Goal: Task Accomplishment & Management: Contribute content

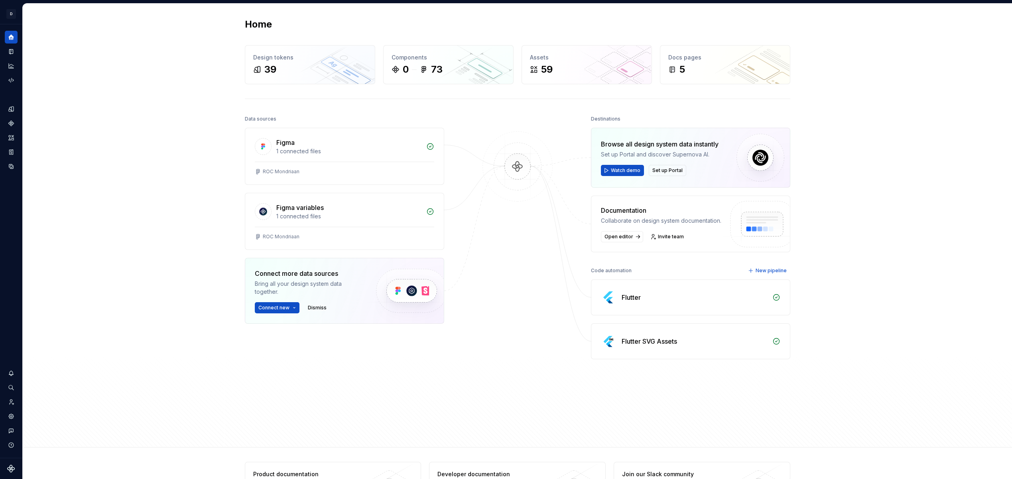
click at [13, 13] on html "↑ D ROC Mondriaan D Design system data Home Design tokens 39 Components 0 73 As…" at bounding box center [506, 239] width 1012 height 479
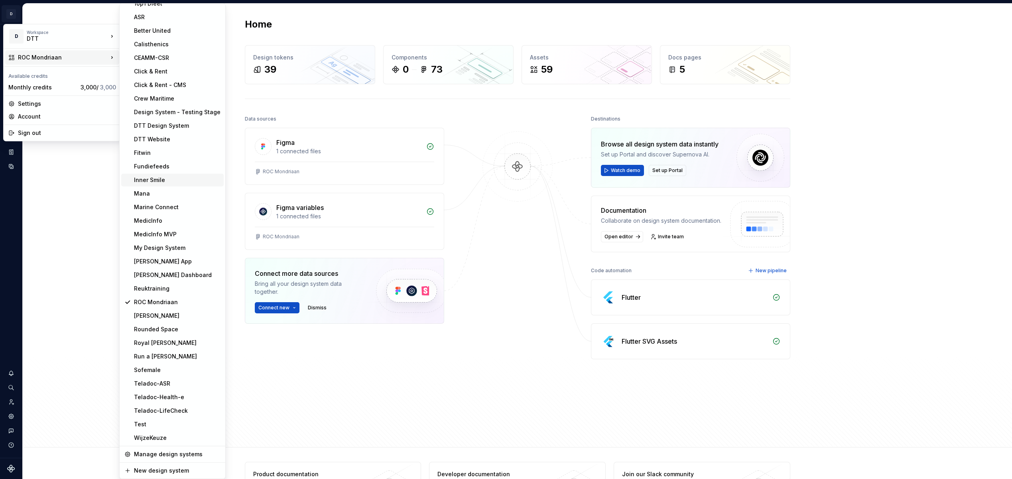
scroll to position [9, 0]
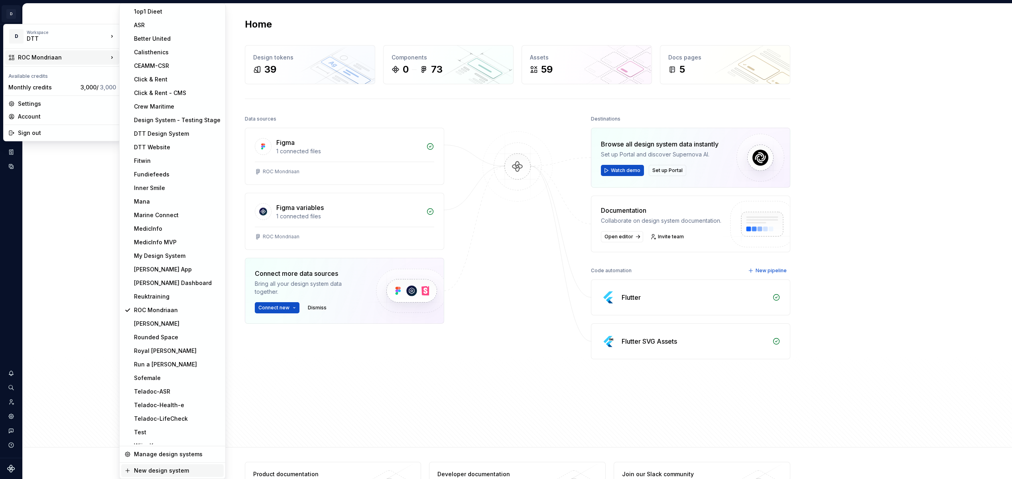
click at [179, 467] on div "New design system" at bounding box center [177, 470] width 87 height 8
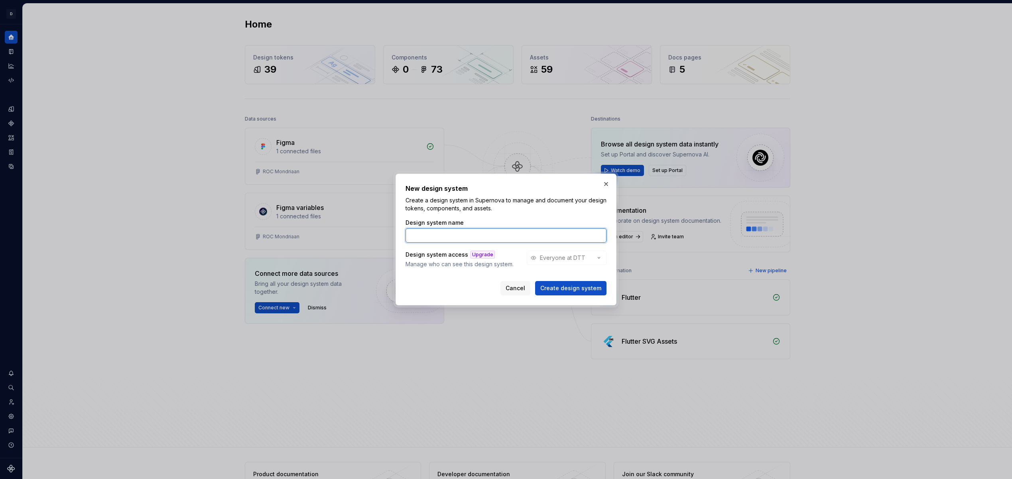
click at [440, 238] on input "Design system name" at bounding box center [506, 235] width 201 height 14
type input "ONVZ"
click at [550, 286] on span "Create design system" at bounding box center [570, 288] width 61 height 8
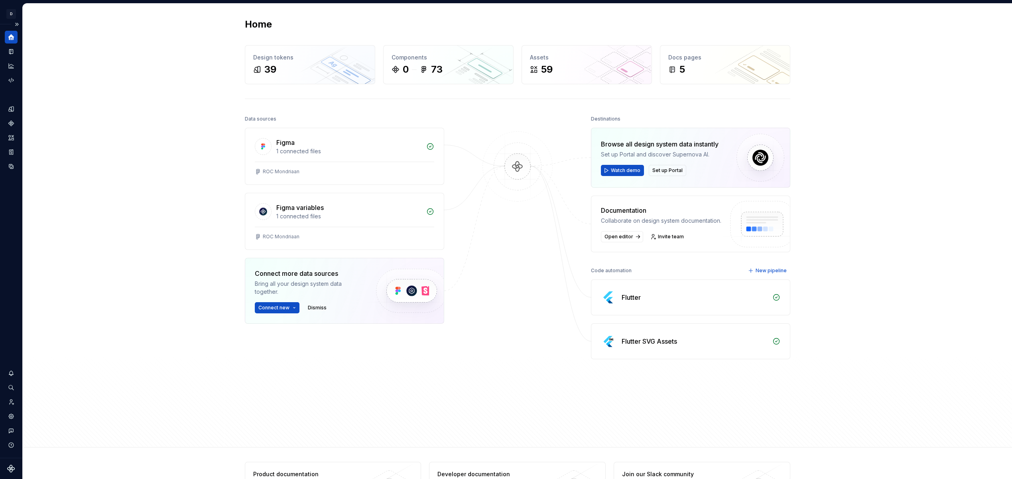
drag, startPoint x: 134, startPoint y: 84, endPoint x: 16, endPoint y: 39, distance: 125.3
click at [134, 84] on div "Home Design tokens 39 Components 0 73 Assets 59 Docs pages 5 Data sources Figma…" at bounding box center [517, 225] width 989 height 443
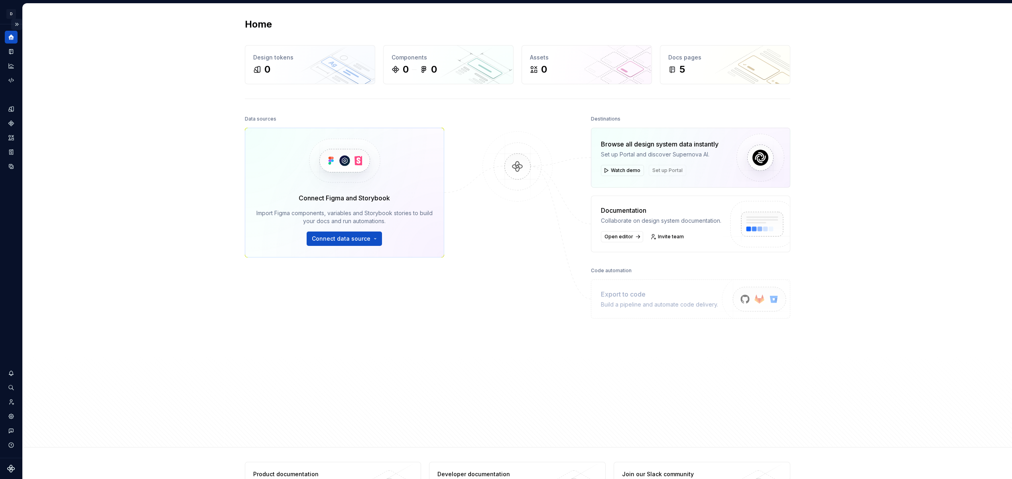
click at [19, 25] on button "Expand sidebar" at bounding box center [16, 24] width 11 height 11
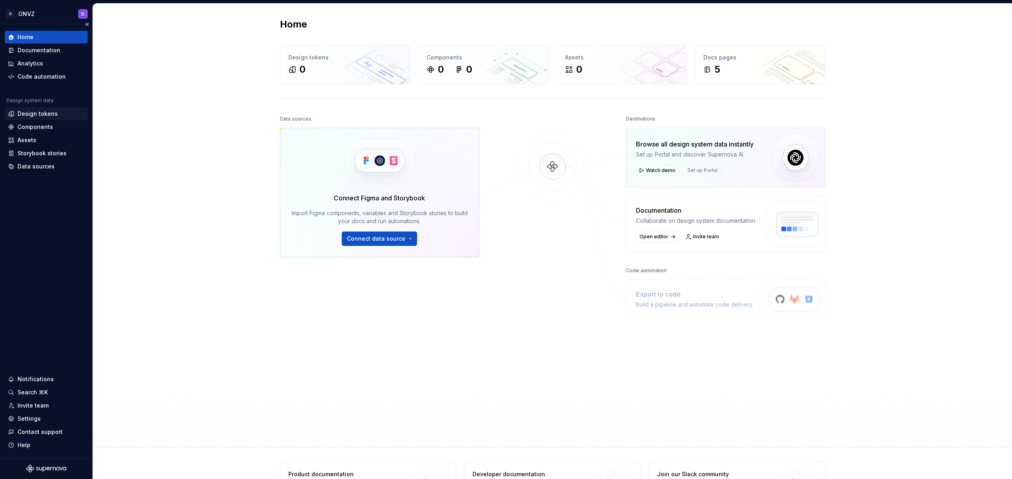
click at [48, 118] on div "Design tokens" at bounding box center [46, 113] width 83 height 13
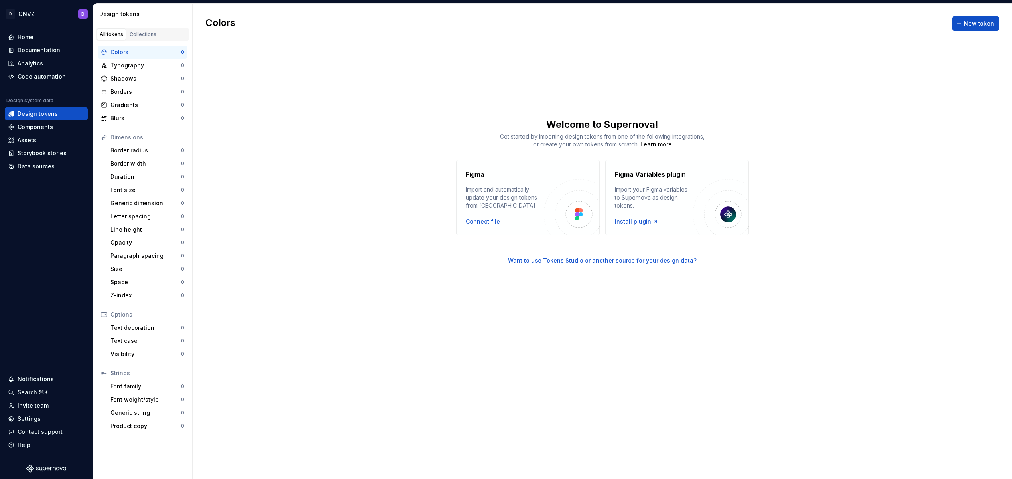
drag, startPoint x: 295, startPoint y: 198, endPoint x: 209, endPoint y: 120, distance: 116.0
click at [294, 197] on div "Figma Import and automatically update your design tokens from Figma. Connect fi…" at bounding box center [603, 197] width 820 height 75
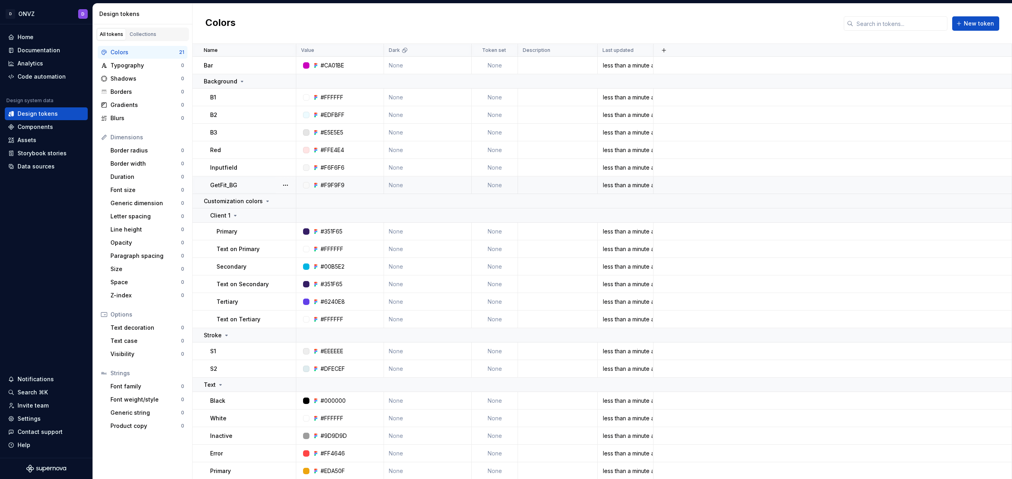
scroll to position [18, 0]
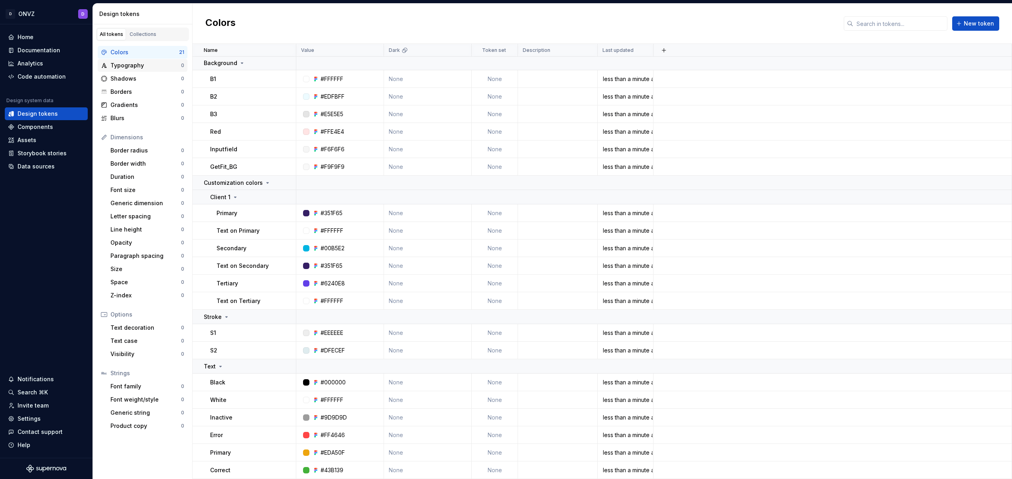
click at [157, 69] on div "Typography 0" at bounding box center [143, 65] width 90 height 13
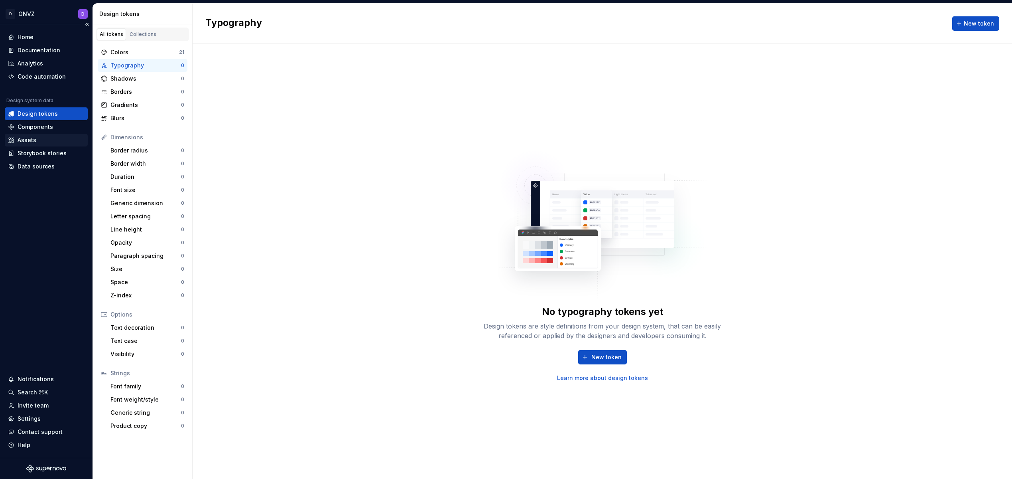
click at [39, 135] on div "Assets" at bounding box center [46, 140] width 83 height 13
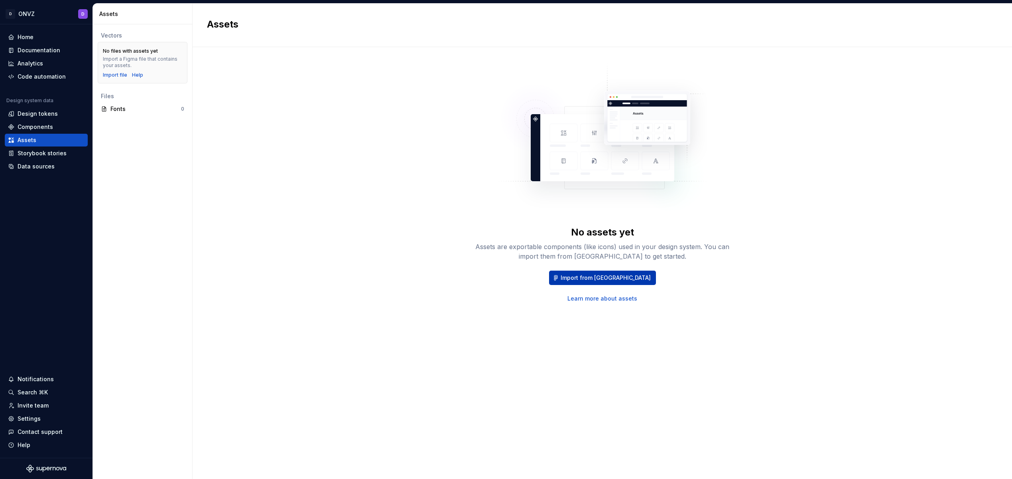
click at [614, 278] on span "Import from [GEOGRAPHIC_DATA]" at bounding box center [606, 278] width 90 height 8
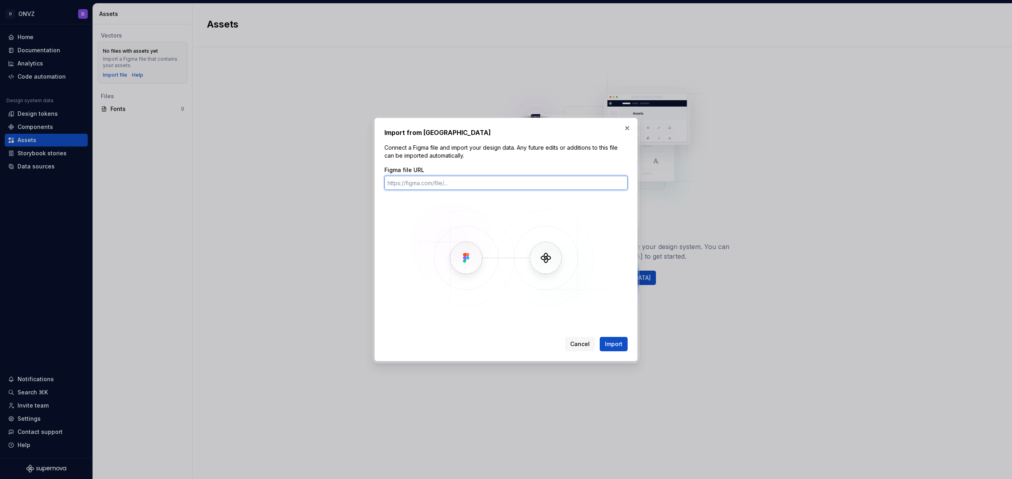
paste input "[URL][DOMAIN_NAME]"
type input "[URL][DOMAIN_NAME]"
drag, startPoint x: 621, startPoint y: 345, endPoint x: 625, endPoint y: 344, distance: 5.0
click at [621, 345] on span "Import" at bounding box center [614, 344] width 18 height 8
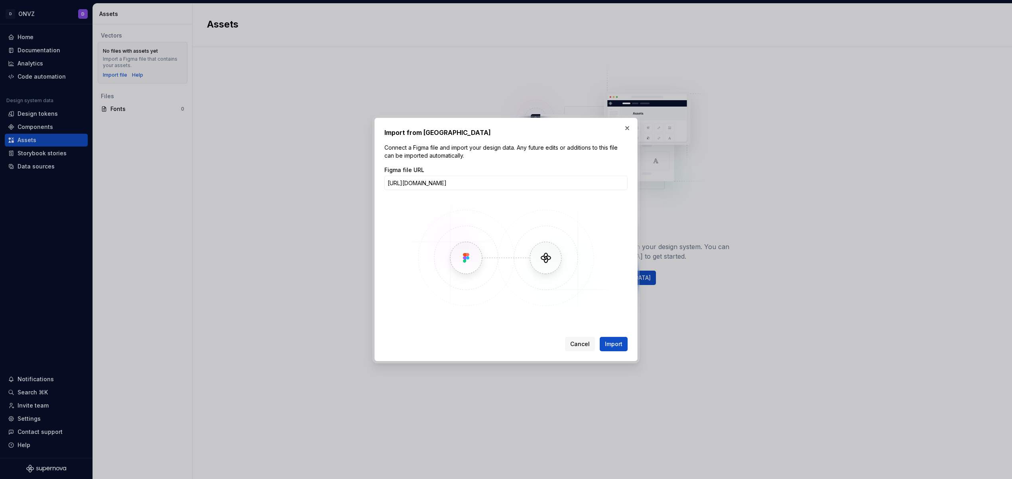
scroll to position [0, 0]
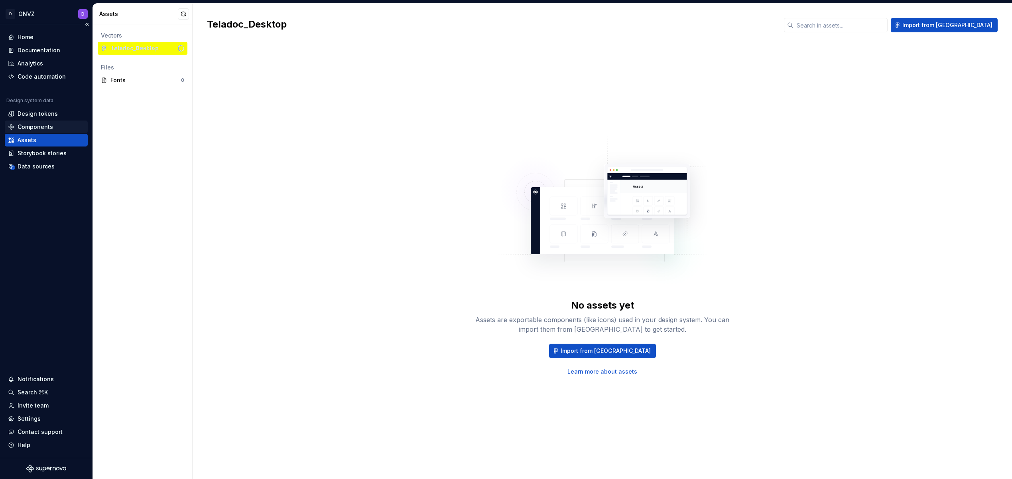
click at [45, 128] on div "Components" at bounding box center [35, 127] width 35 height 8
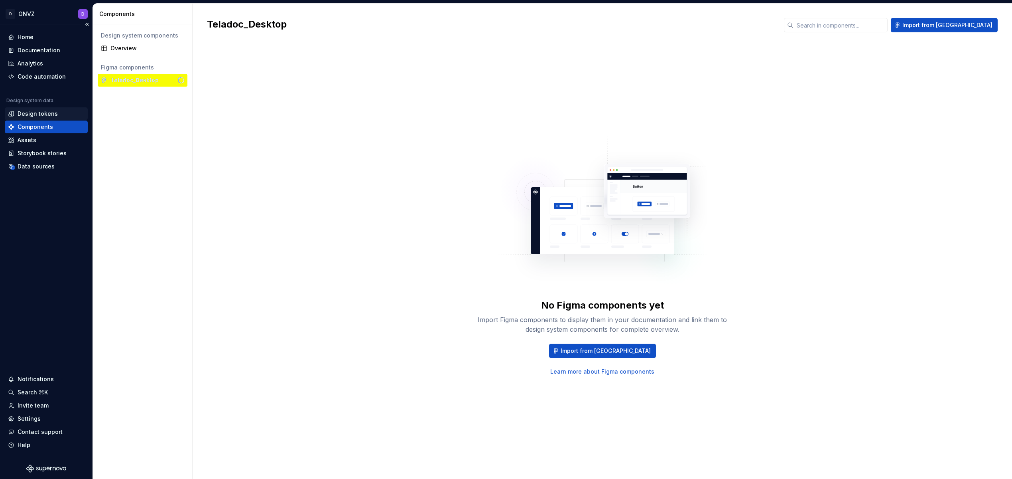
click at [37, 116] on div "Design tokens" at bounding box center [38, 114] width 40 height 8
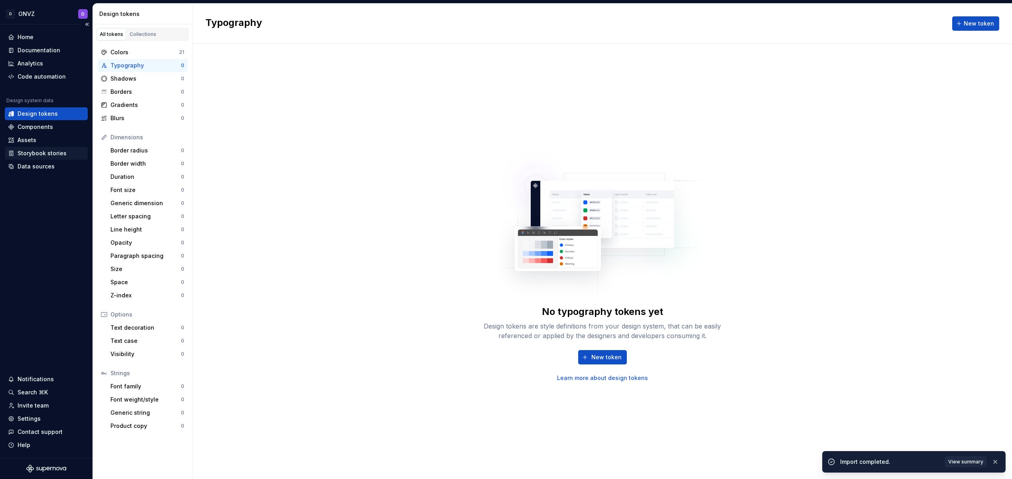
click at [55, 148] on div "Storybook stories" at bounding box center [46, 153] width 83 height 13
click at [50, 139] on div "Assets" at bounding box center [46, 140] width 77 height 8
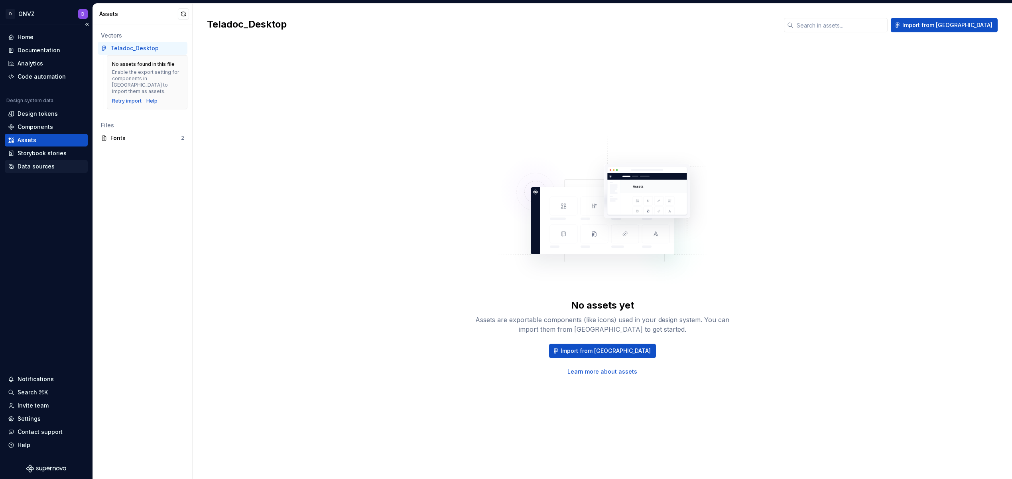
click at [45, 165] on div "Data sources" at bounding box center [36, 166] width 37 height 8
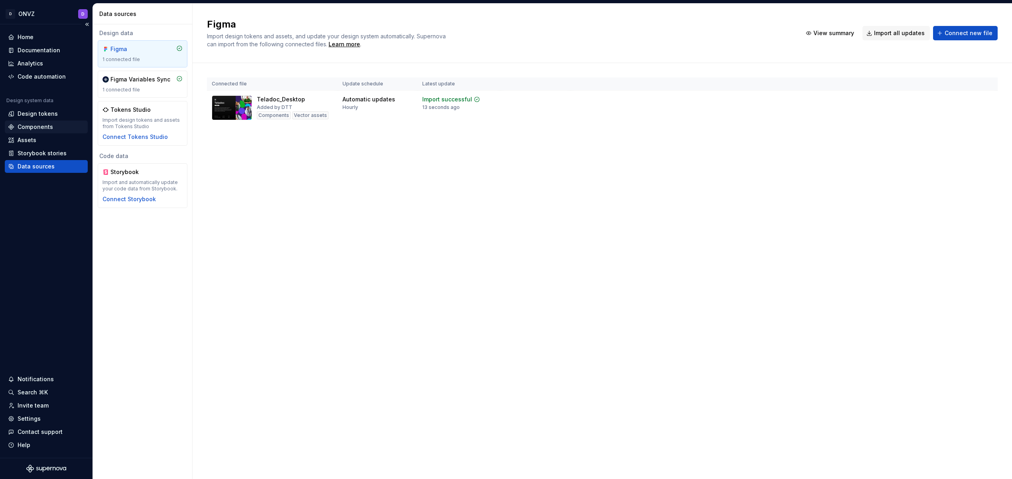
click at [51, 125] on div "Components" at bounding box center [46, 127] width 77 height 8
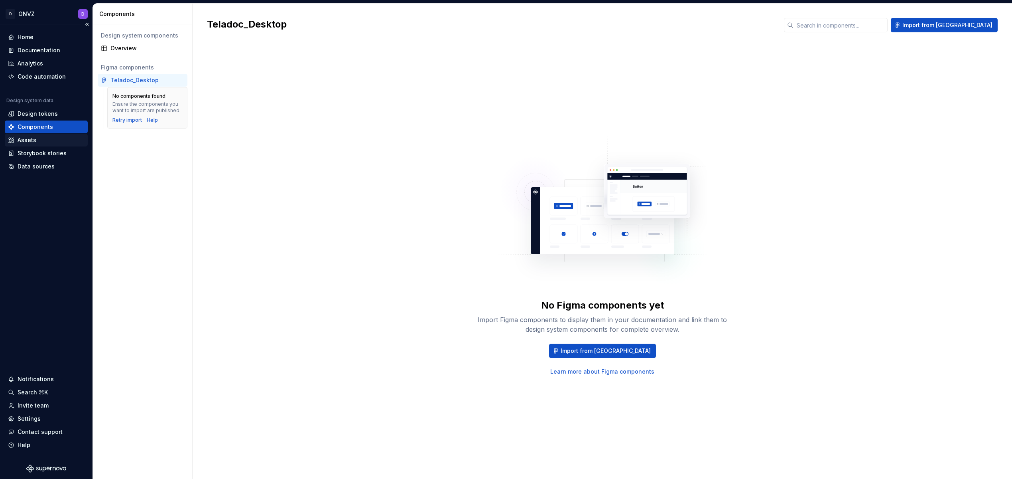
click at [45, 138] on div "Assets" at bounding box center [46, 140] width 77 height 8
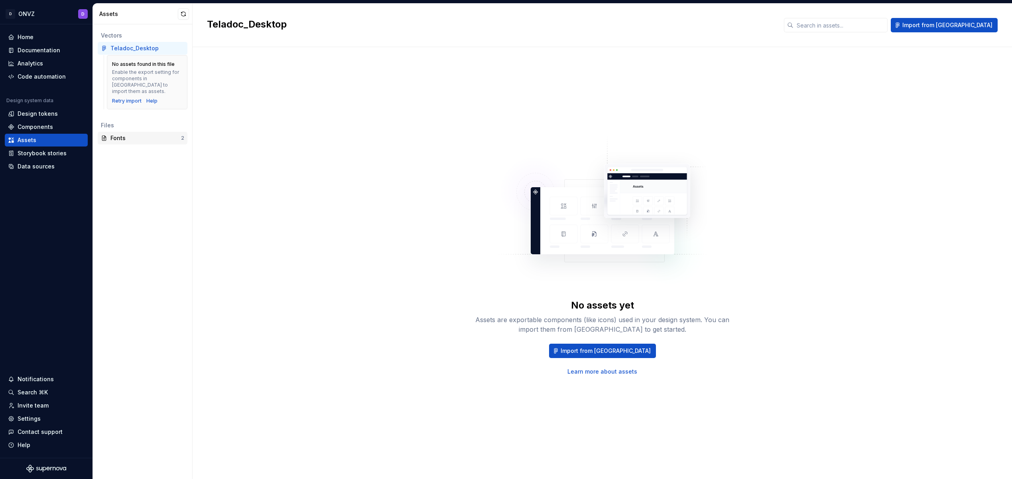
click at [118, 126] on div "Files Fonts 2" at bounding box center [143, 132] width 90 height 26
click at [118, 134] on div "Fonts" at bounding box center [145, 138] width 71 height 8
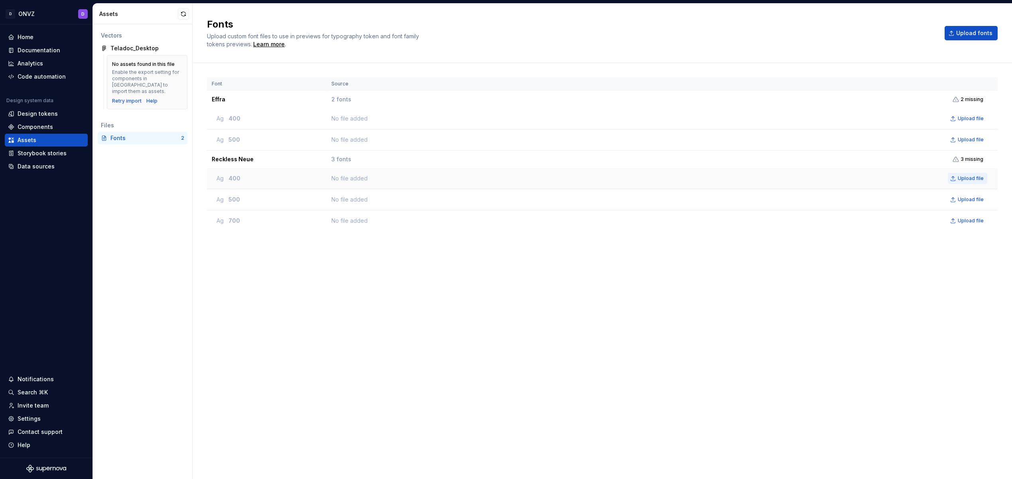
click at [969, 177] on span "Upload file" at bounding box center [971, 178] width 26 height 6
click at [972, 34] on span "Upload fonts" at bounding box center [974, 33] width 36 height 8
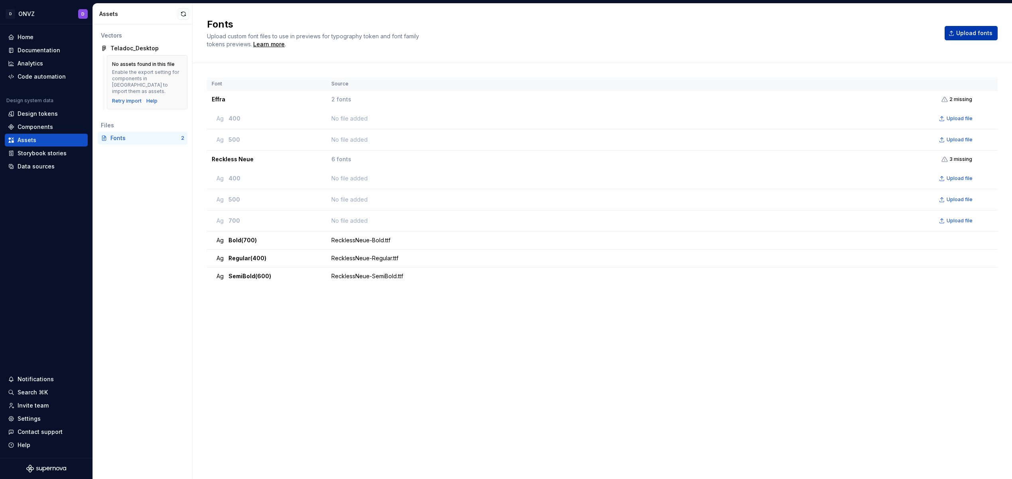
click at [966, 35] on span "Upload fonts" at bounding box center [974, 33] width 36 height 8
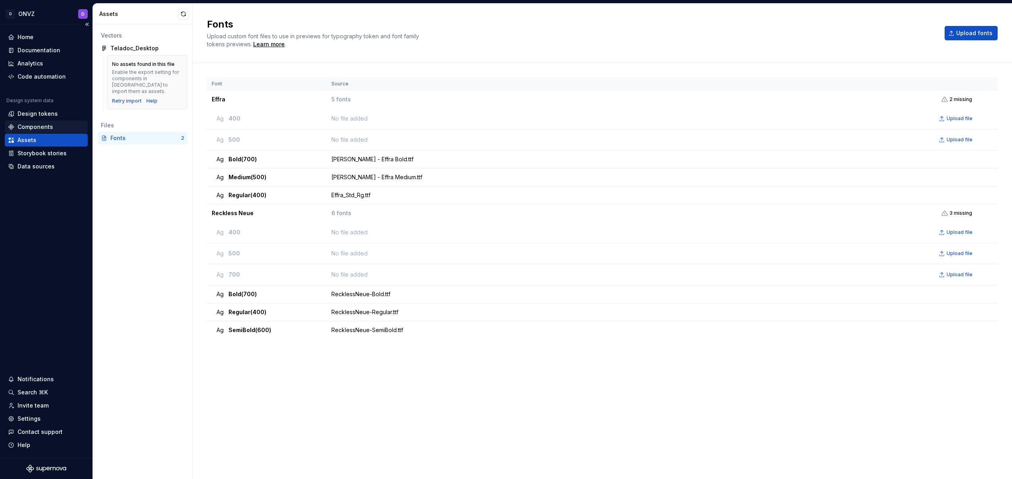
click at [46, 125] on div "Components" at bounding box center [35, 127] width 35 height 8
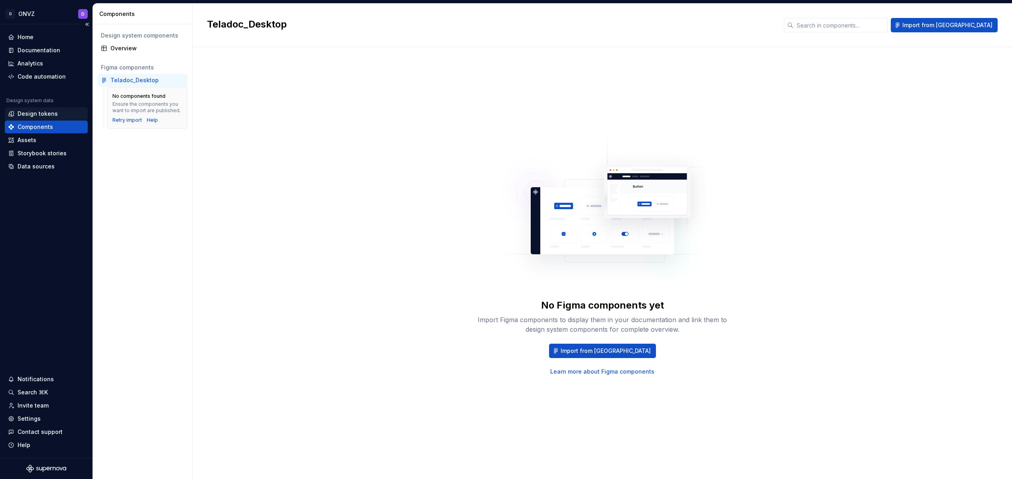
click at [46, 114] on div "Design tokens" at bounding box center [38, 114] width 40 height 8
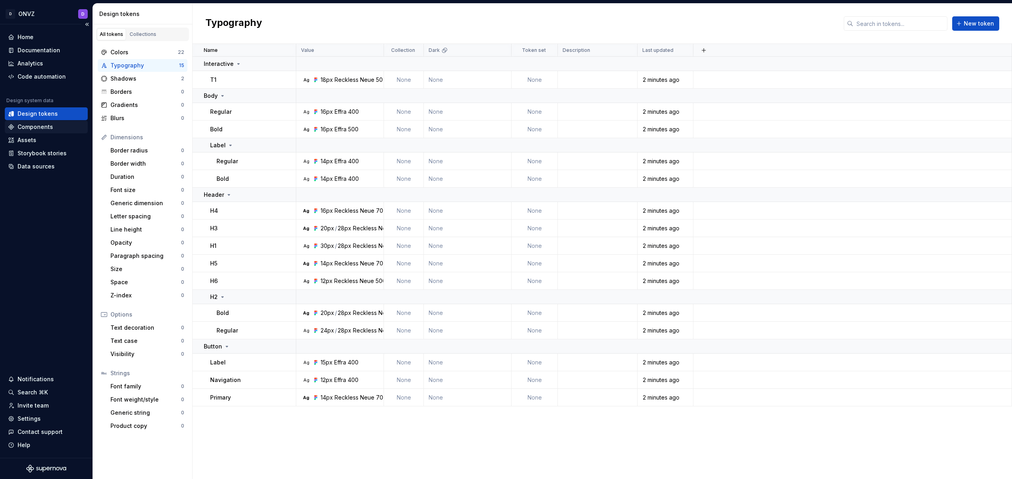
click at [43, 123] on div "Components" at bounding box center [35, 127] width 35 height 8
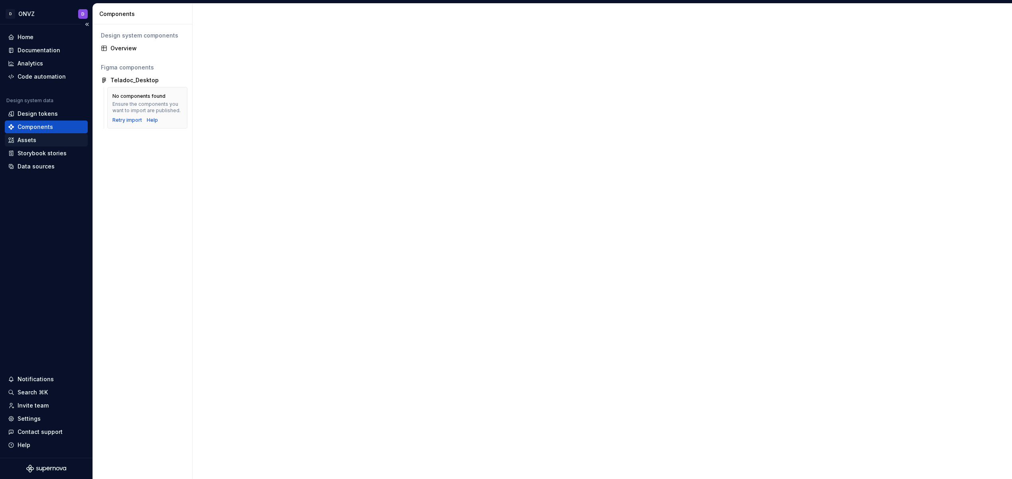
click at [44, 141] on div "Assets" at bounding box center [46, 140] width 77 height 8
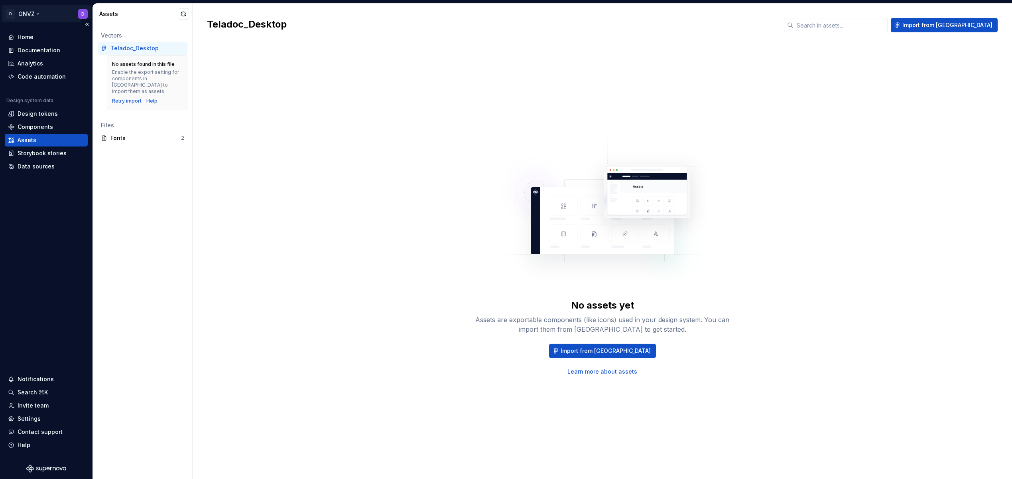
click at [30, 15] on html "↑ D ONVZ D Home Documentation Analytics Code automation Design system data Desi…" at bounding box center [506, 239] width 1012 height 479
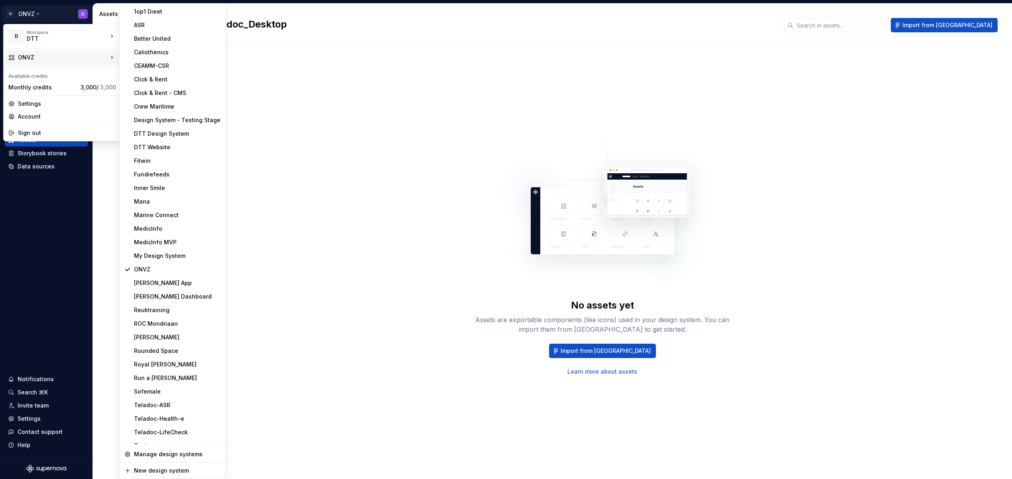
click at [327, 134] on html "↑ D ONVZ D Home Documentation Analytics Code automation Design system data Desi…" at bounding box center [506, 239] width 1012 height 479
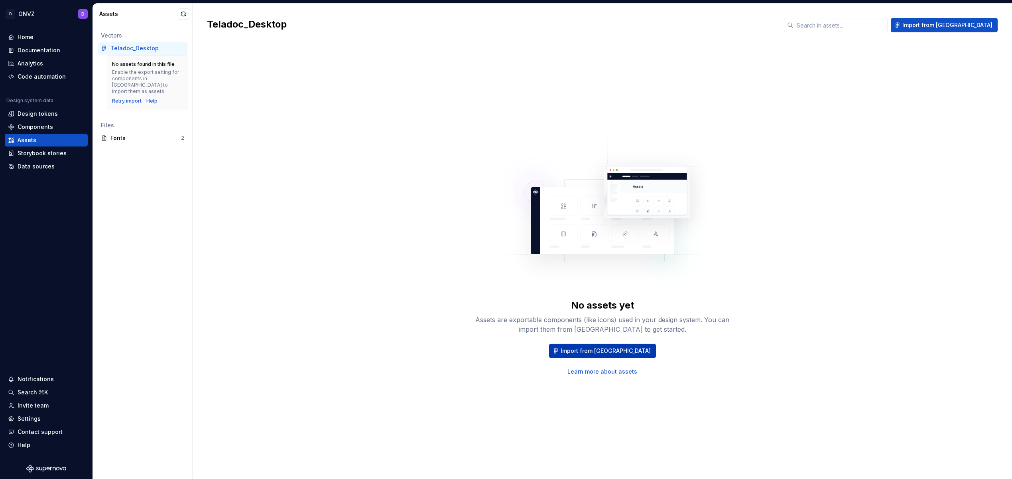
click at [595, 350] on span "Import from [GEOGRAPHIC_DATA]" at bounding box center [606, 351] width 90 height 8
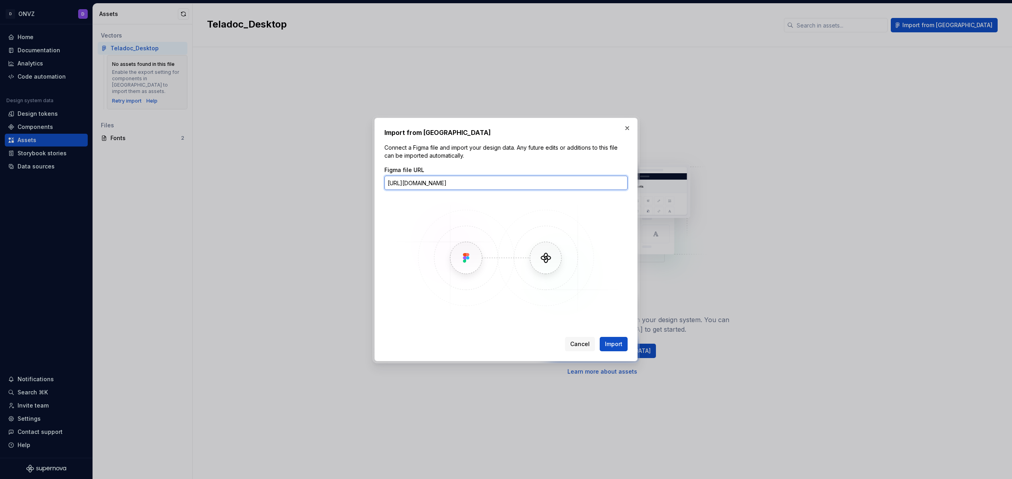
click at [542, 181] on input "https://app.supernova.io/21437-dtt/549572-onvz/580252-shared-draft/586419-defau…" at bounding box center [505, 182] width 243 height 14
paste input "www.figma.com/design/xq1XXF7NyhoI962Qk9rGlk/Teladoc_Desktop?node-id=112-9&t=tly…"
type input "[URL][DOMAIN_NAME]"
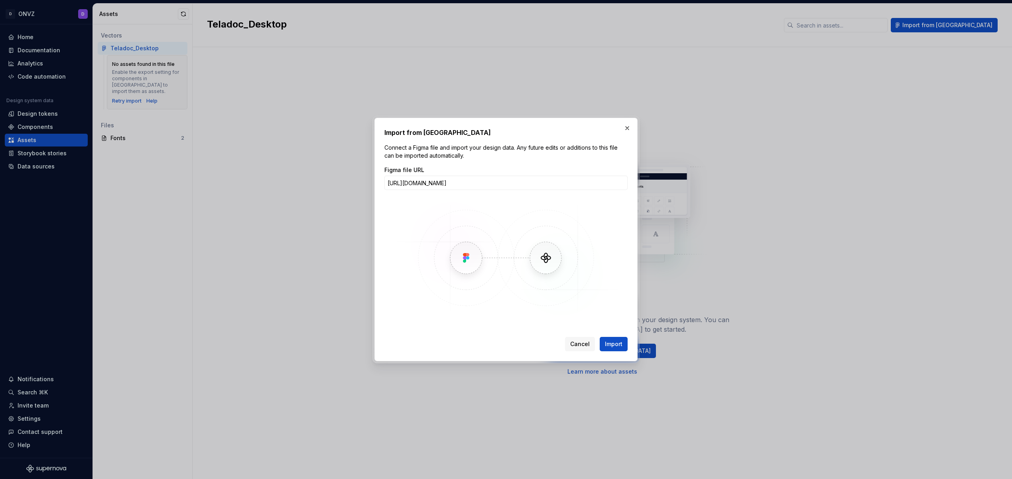
drag, startPoint x: 620, startPoint y: 345, endPoint x: 631, endPoint y: 337, distance: 13.8
click at [620, 345] on span "Import" at bounding box center [614, 344] width 18 height 8
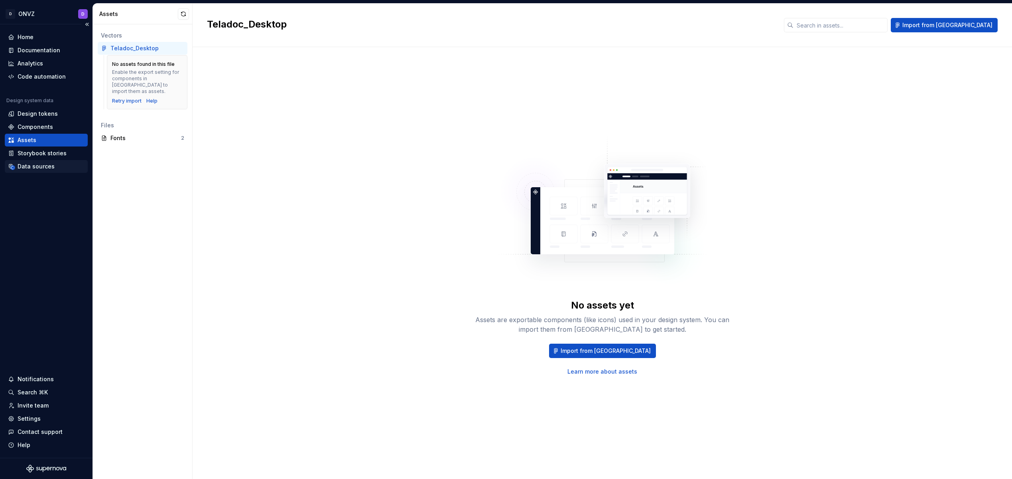
click at [24, 170] on div "Data sources" at bounding box center [46, 166] width 83 height 13
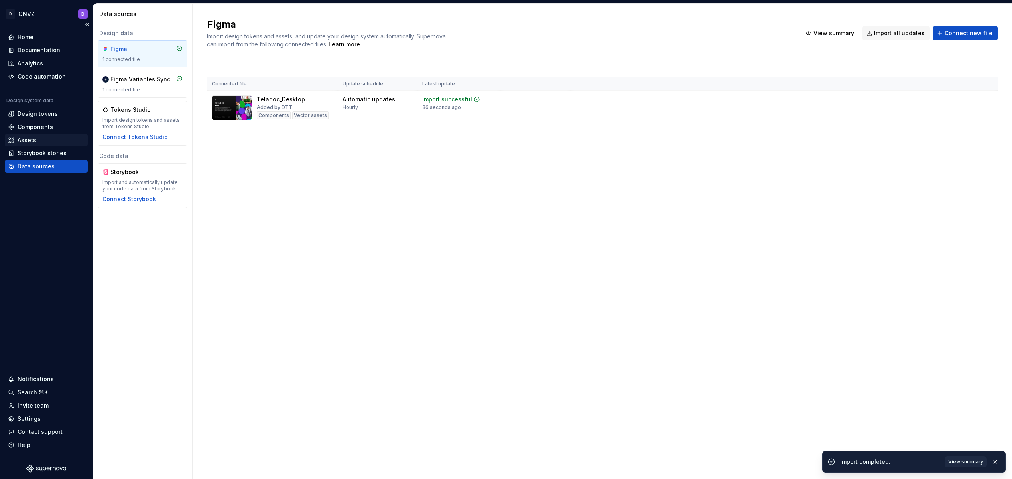
click at [26, 139] on div "Assets" at bounding box center [27, 140] width 19 height 8
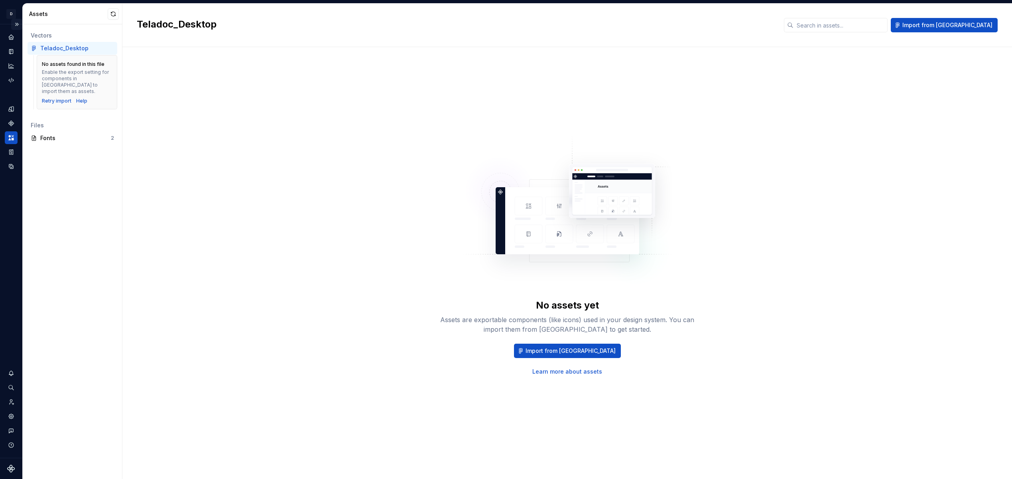
click at [13, 24] on button "Expand sidebar" at bounding box center [16, 24] width 11 height 11
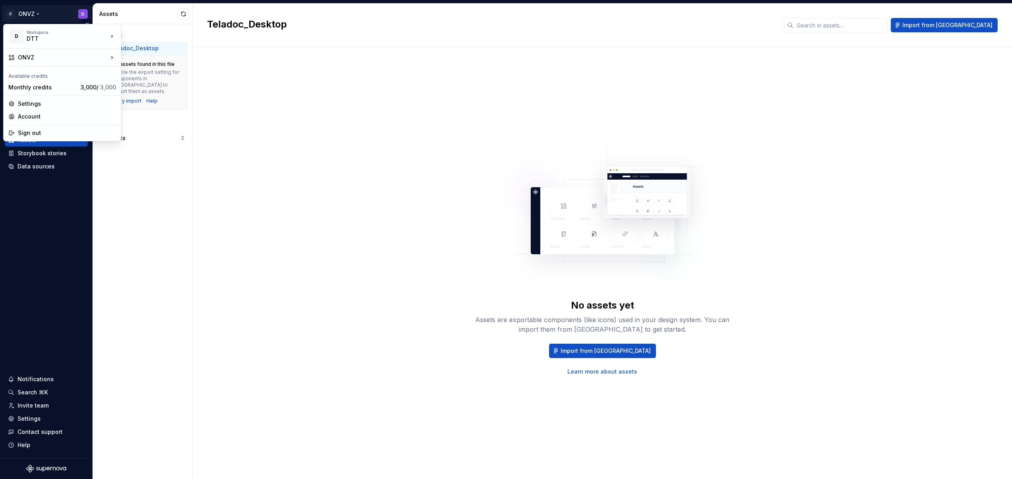
click at [29, 11] on html "↑ D ONVZ D Home Documentation Analytics Code automation Design system data Desi…" at bounding box center [506, 239] width 1012 height 479
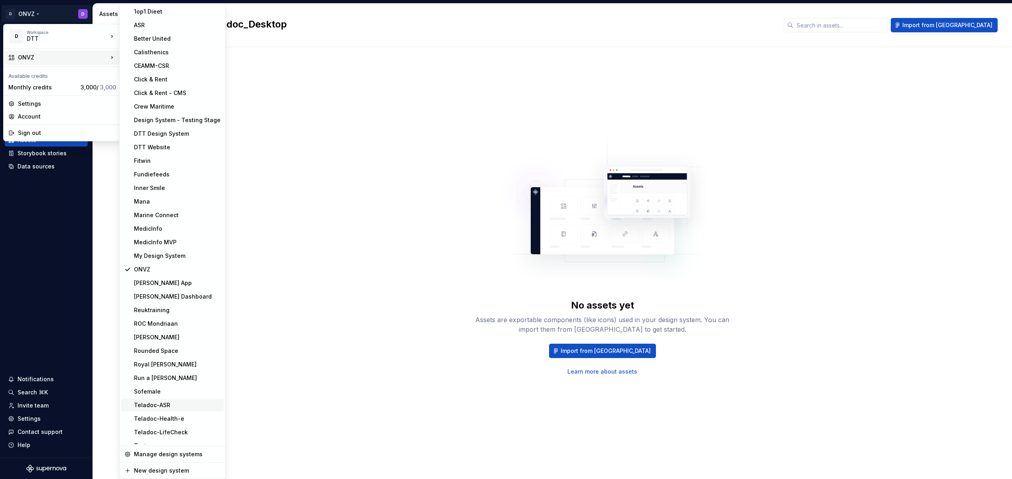
click at [181, 408] on div "Teladoc-ASR" at bounding box center [177, 405] width 87 height 8
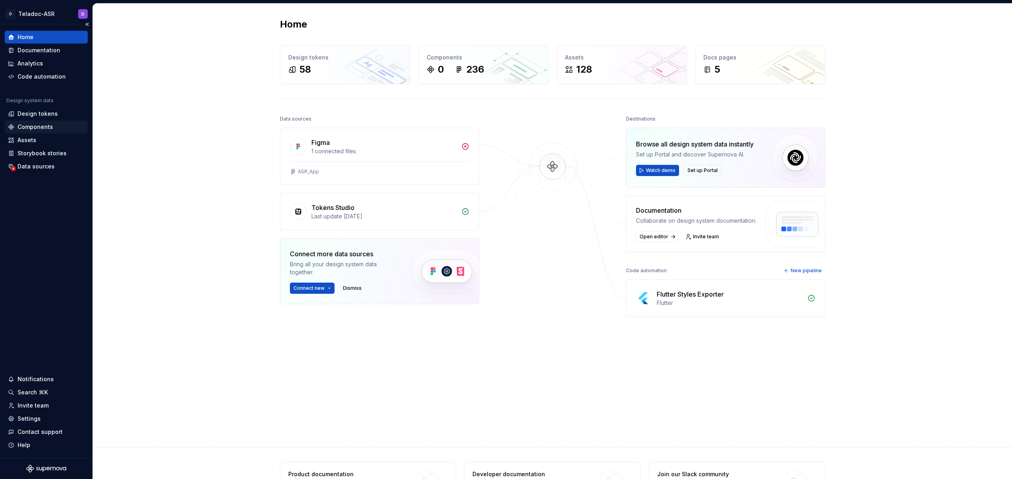
drag, startPoint x: 41, startPoint y: 124, endPoint x: 39, endPoint y: 130, distance: 6.6
click at [41, 124] on div "Components" at bounding box center [35, 127] width 35 height 8
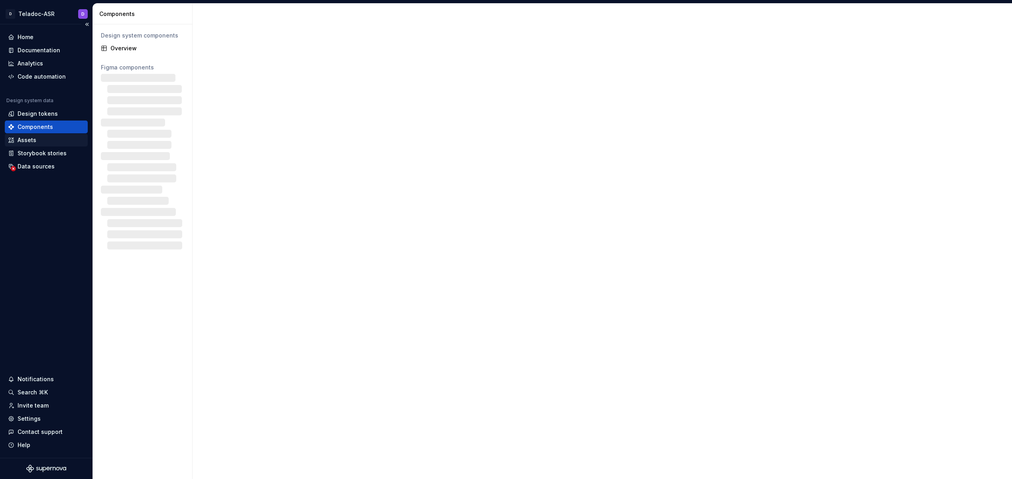
click at [38, 140] on div "Assets" at bounding box center [46, 140] width 77 height 8
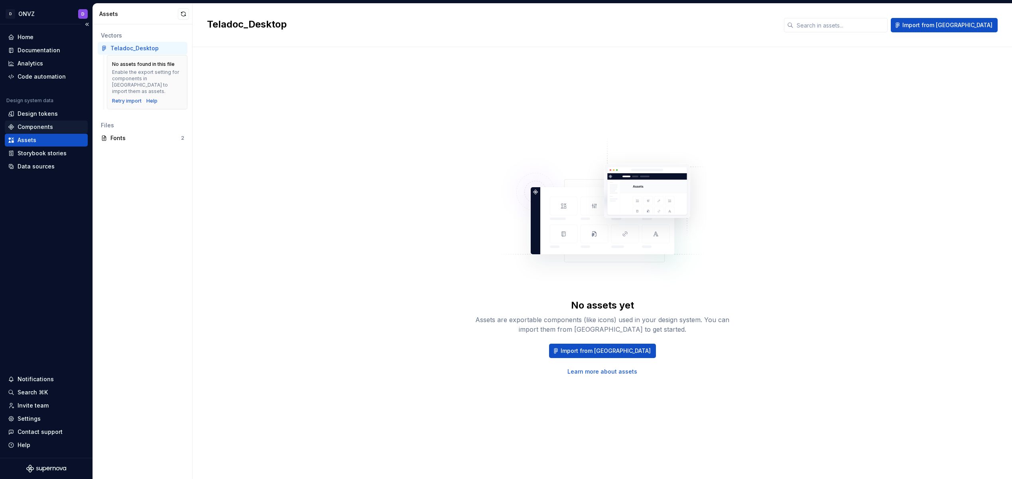
click at [46, 127] on div "Components" at bounding box center [35, 127] width 35 height 8
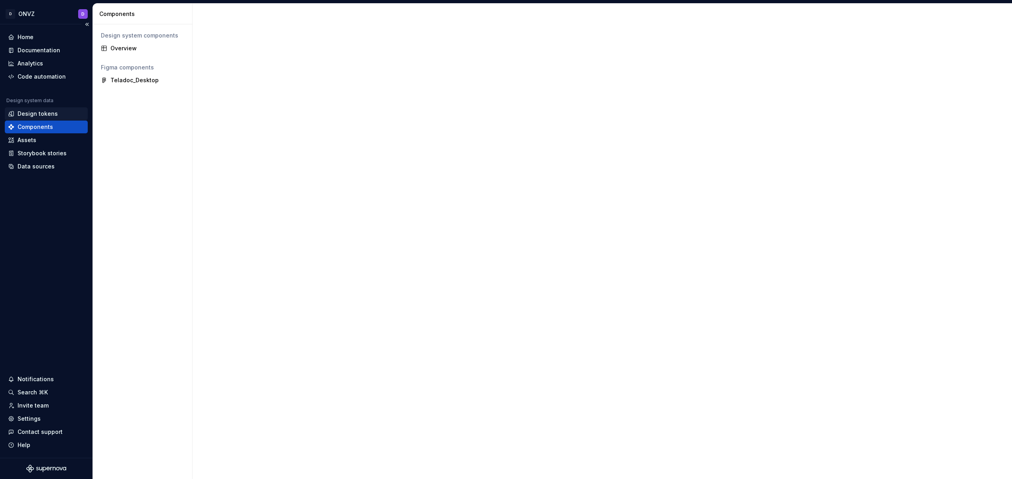
click at [49, 109] on div "Design tokens" at bounding box center [46, 113] width 83 height 13
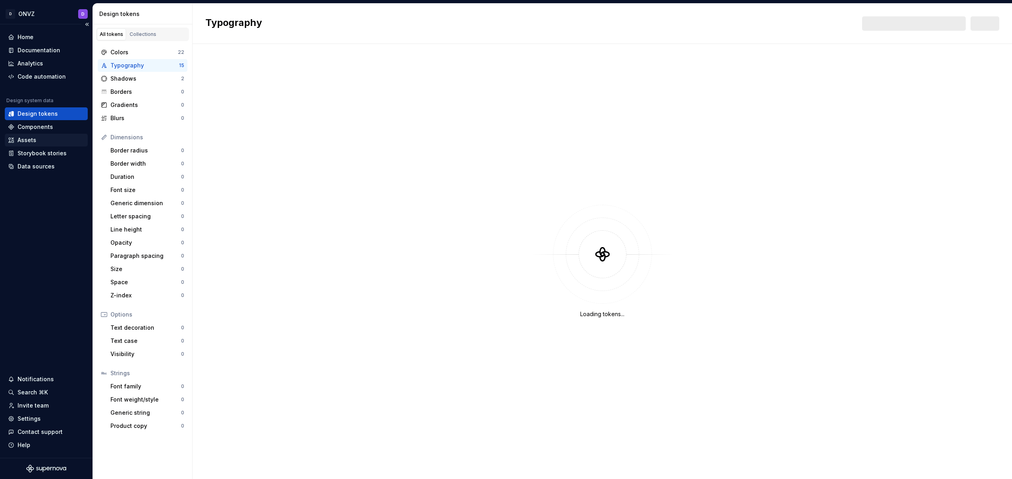
click at [43, 135] on div "Assets" at bounding box center [46, 140] width 83 height 13
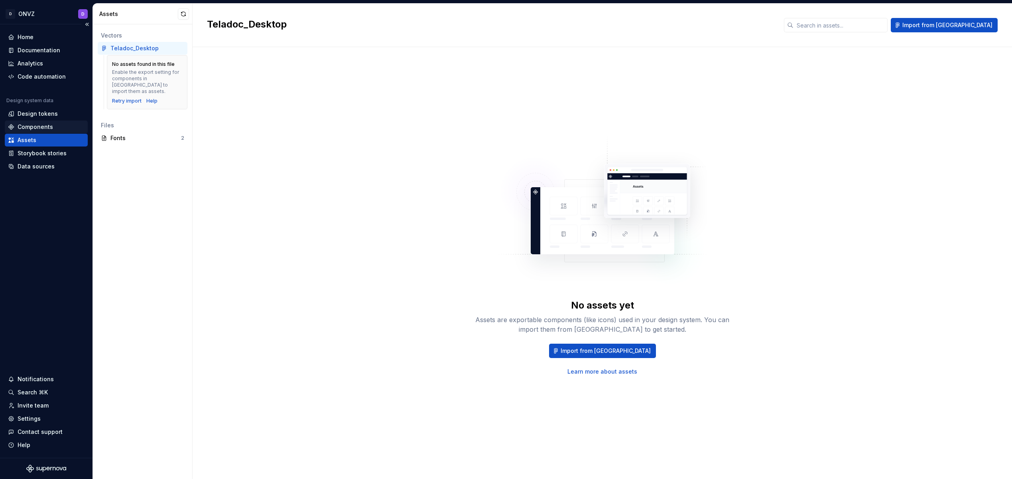
click at [41, 132] on div "Components" at bounding box center [46, 126] width 83 height 13
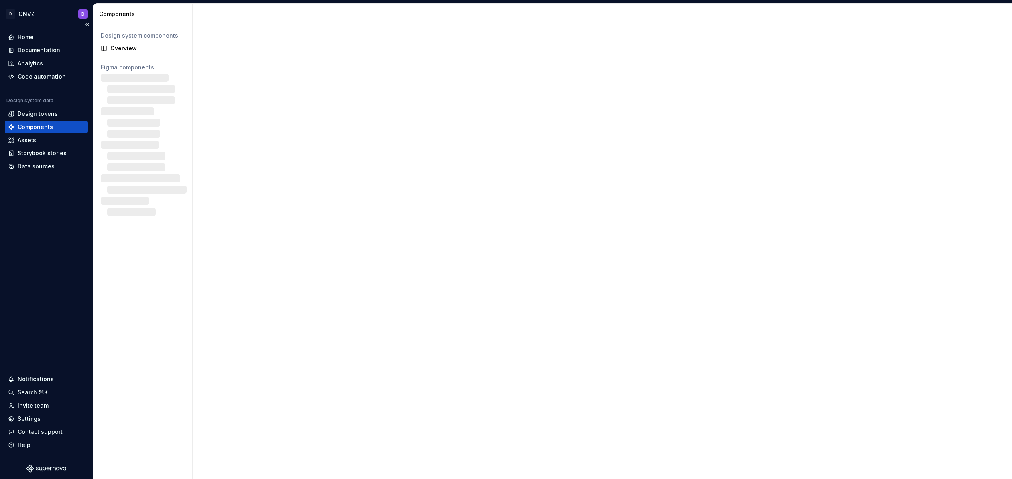
click at [41, 126] on div "Components" at bounding box center [35, 127] width 35 height 8
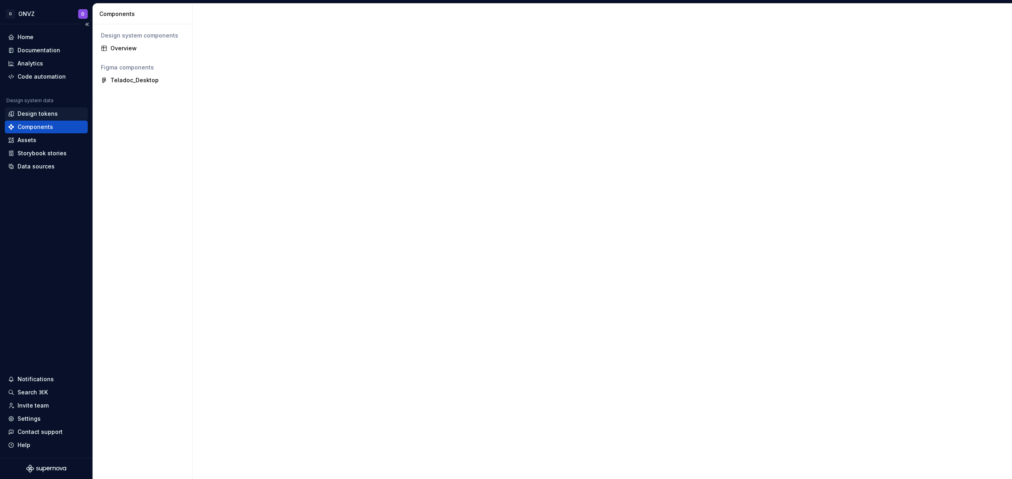
click at [39, 116] on div "Design tokens" at bounding box center [38, 114] width 40 height 8
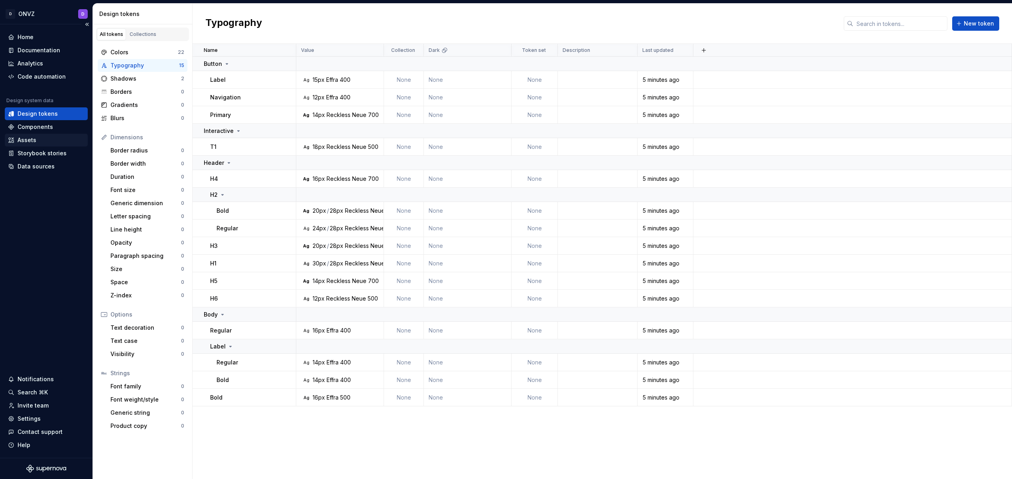
click at [30, 138] on div "Assets" at bounding box center [27, 140] width 19 height 8
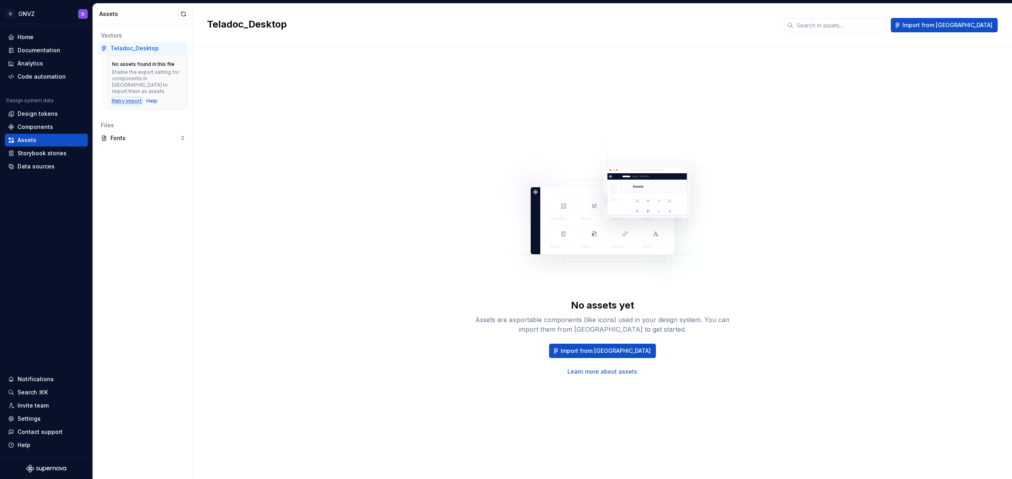
click at [129, 98] on div "Retry import" at bounding box center [127, 101] width 30 height 6
click at [591, 348] on span "Import from [GEOGRAPHIC_DATA]" at bounding box center [606, 351] width 90 height 8
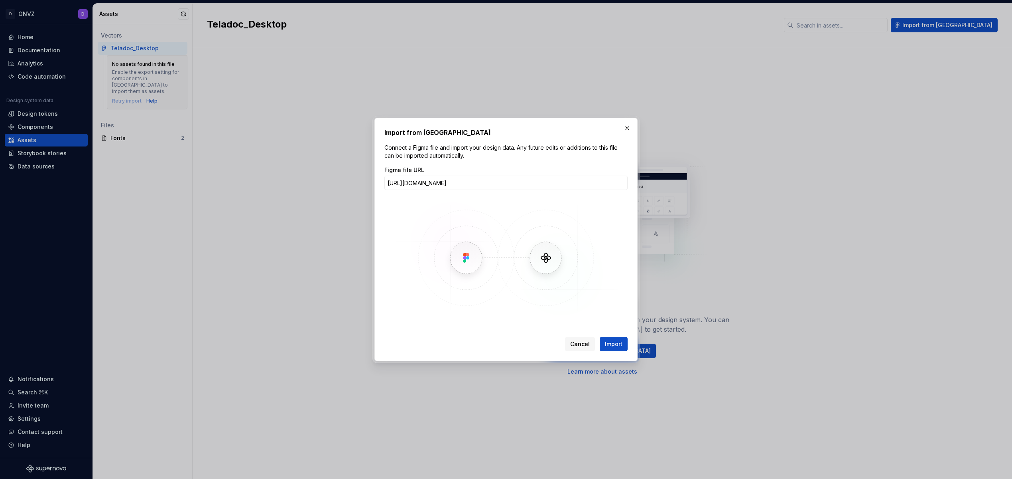
scroll to position [0, 64]
type input "[URL][DOMAIN_NAME]"
click at [621, 344] on span "Import" at bounding box center [614, 344] width 18 height 8
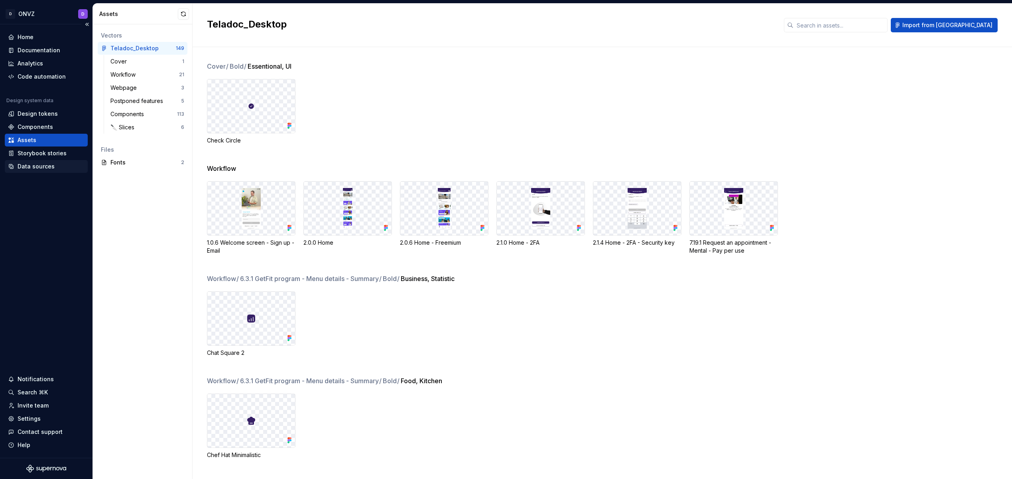
click at [52, 164] on div "Data sources" at bounding box center [36, 166] width 37 height 8
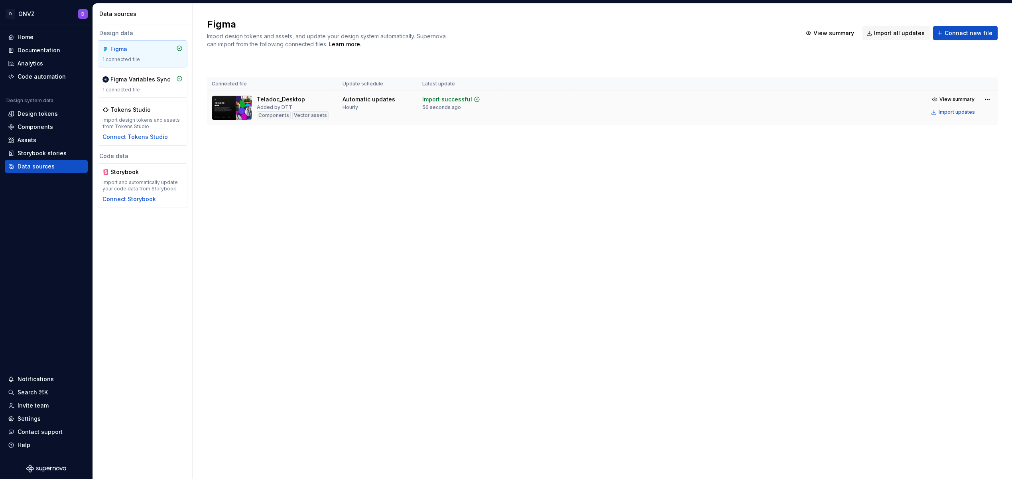
click at [678, 120] on td "View summary Import updates" at bounding box center [784, 106] width 427 height 30
click at [962, 101] on span "View summary" at bounding box center [957, 99] width 35 height 6
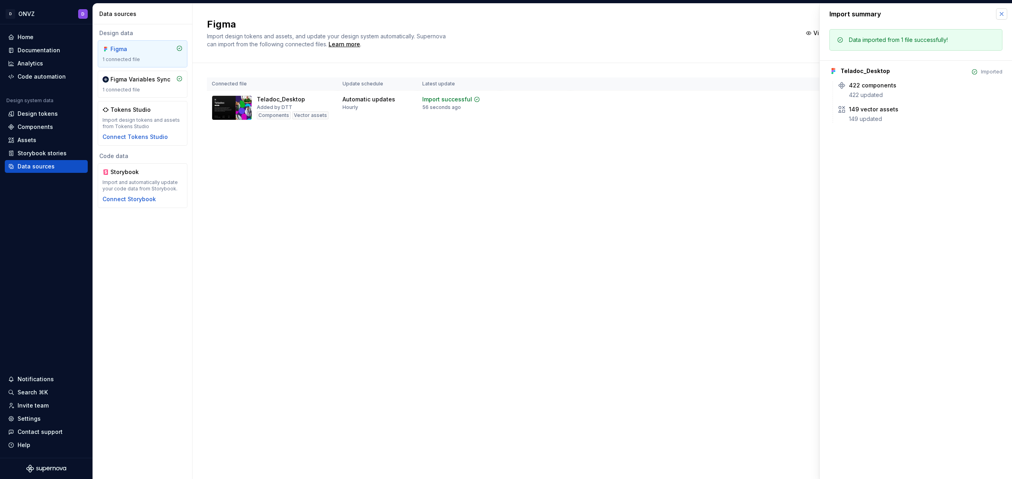
click at [1001, 9] on button "button" at bounding box center [1001, 13] width 11 height 11
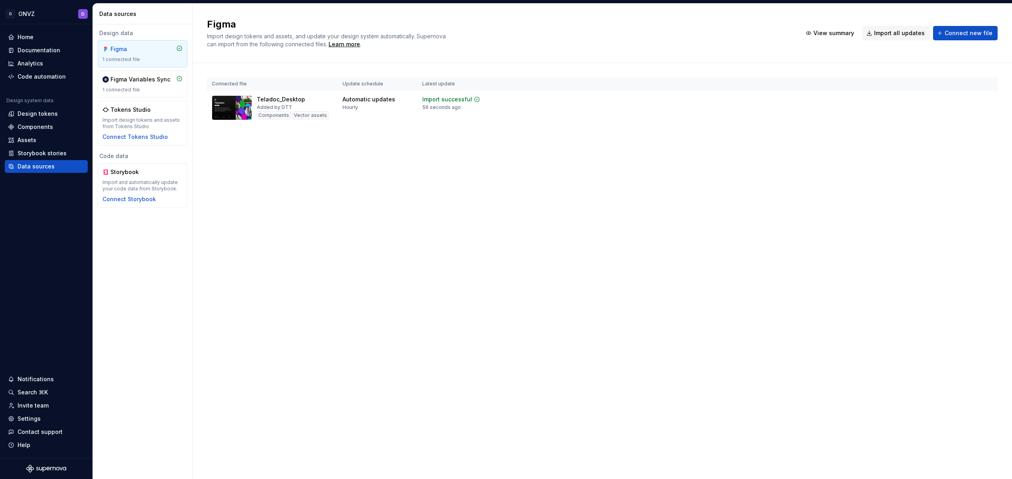
click at [912, 82] on th at bounding box center [784, 83] width 427 height 13
click at [956, 99] on span "View summary" at bounding box center [957, 99] width 35 height 6
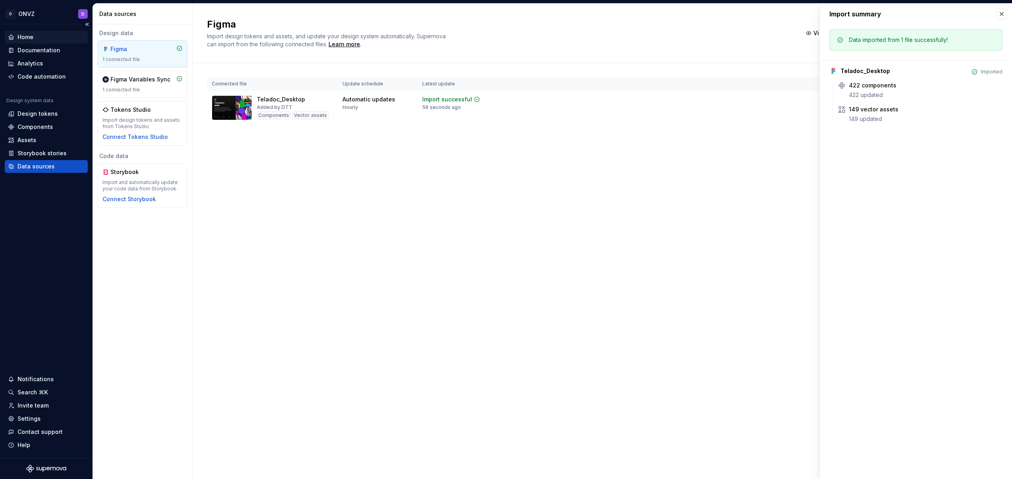
click at [52, 39] on div "Home" at bounding box center [46, 37] width 77 height 8
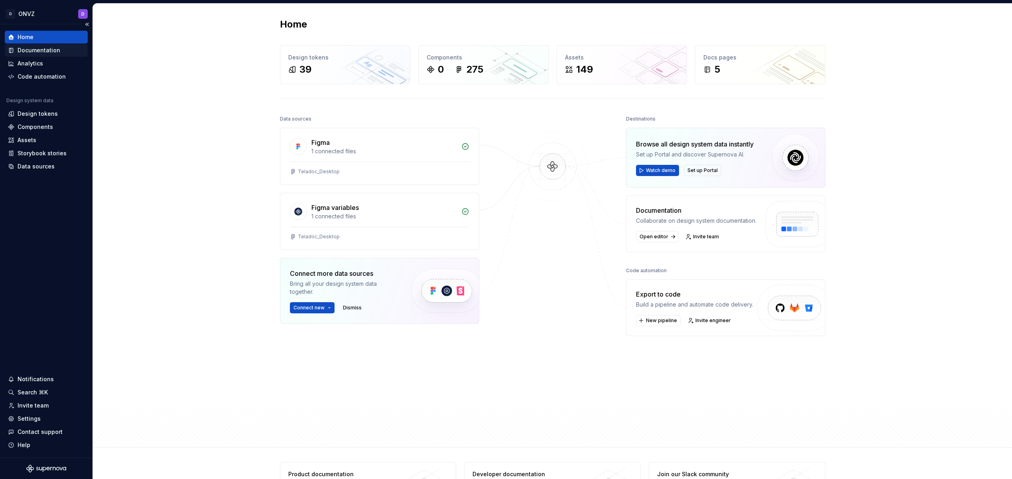
click at [28, 51] on div "Documentation" at bounding box center [39, 50] width 43 height 8
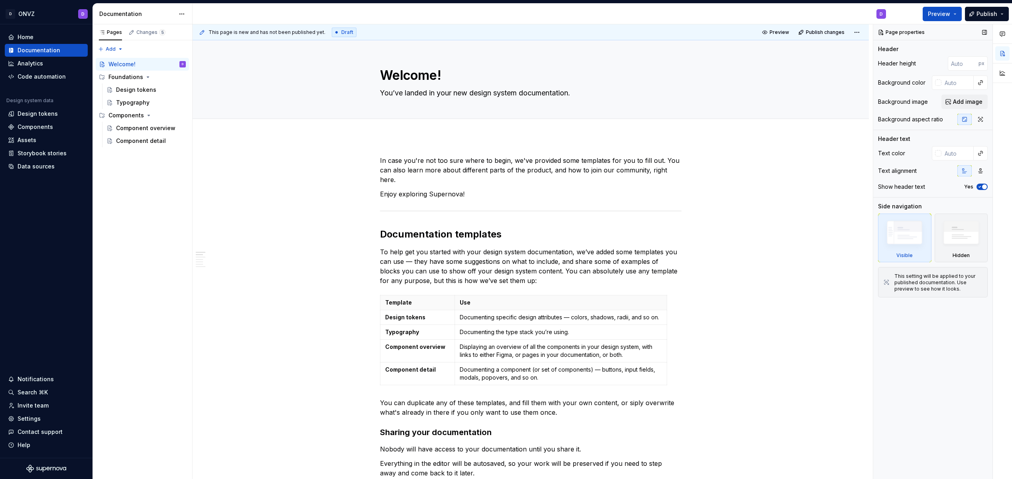
type textarea "*"
